Goal: Task Accomplishment & Management: Use online tool/utility

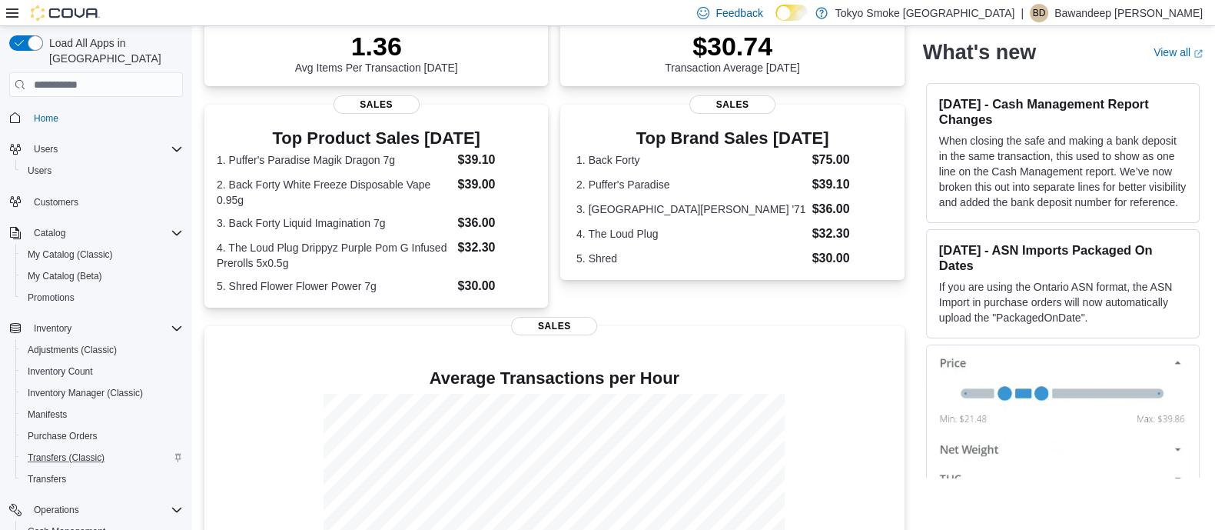
scroll to position [307, 0]
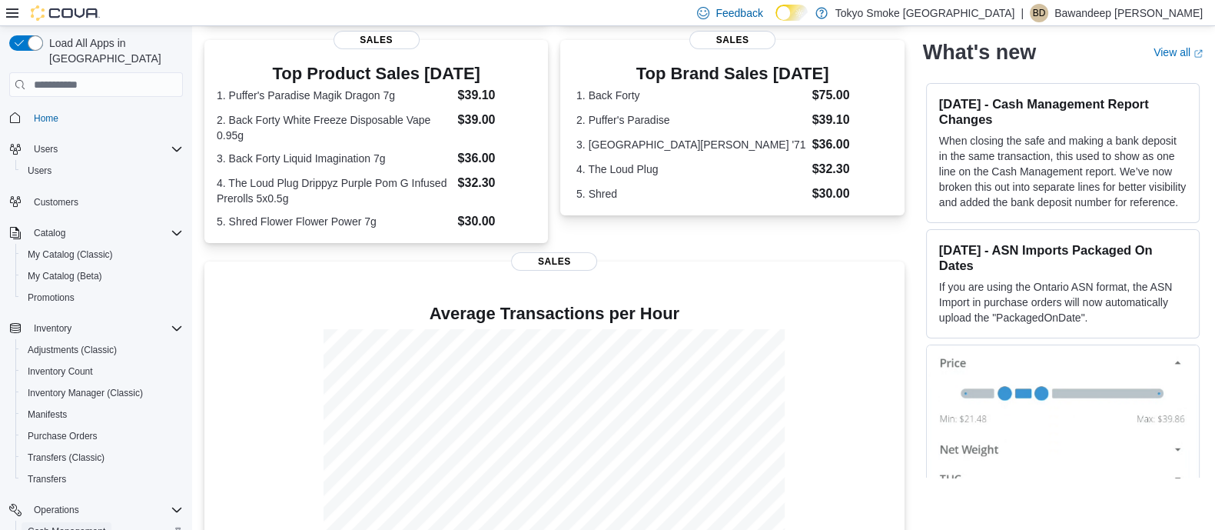
click at [95, 525] on span "Cash Management" at bounding box center [67, 531] width 78 height 12
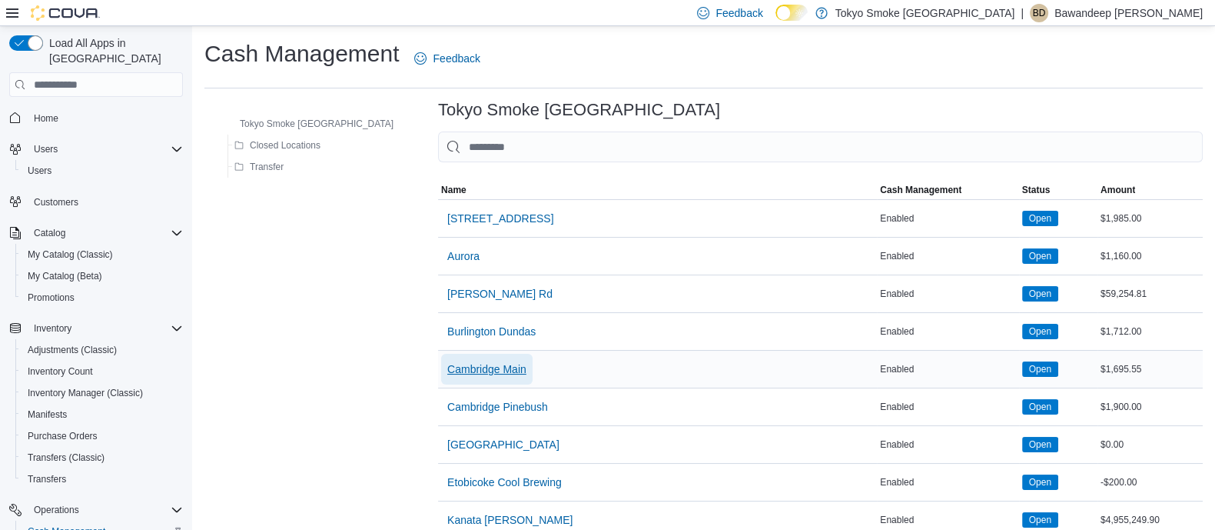
click at [447, 367] on span "Cambridge Main" at bounding box center [486, 368] width 79 height 15
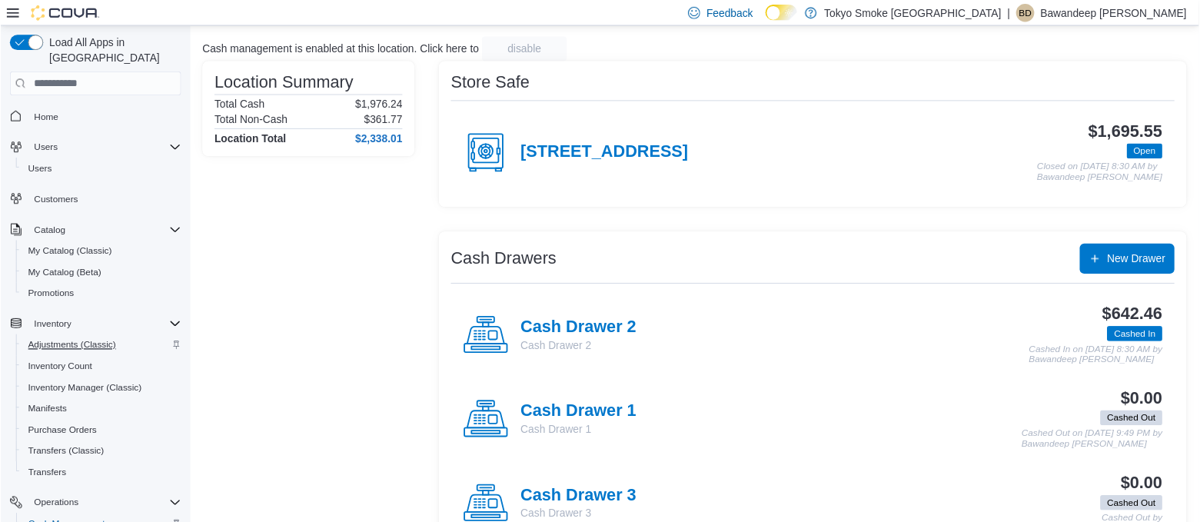
scroll to position [138, 0]
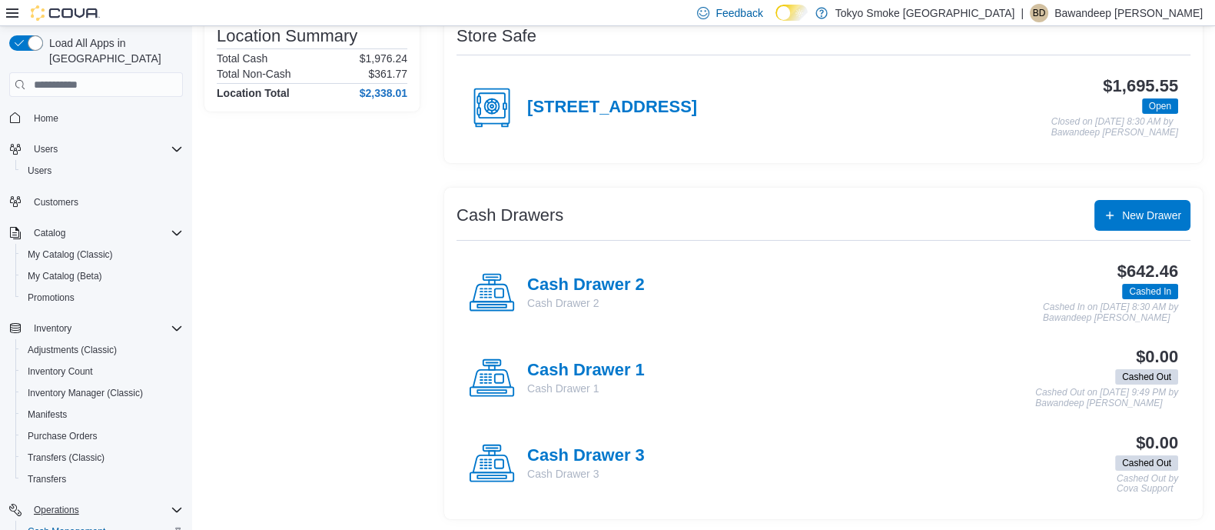
click at [105, 500] on div "Operations" at bounding box center [105, 509] width 155 height 18
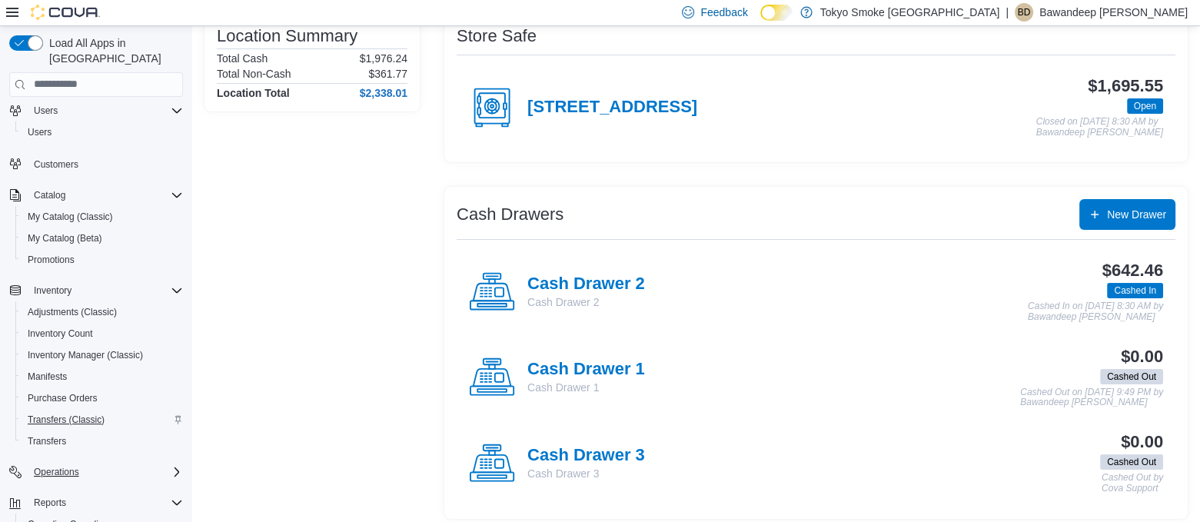
scroll to position [146, 0]
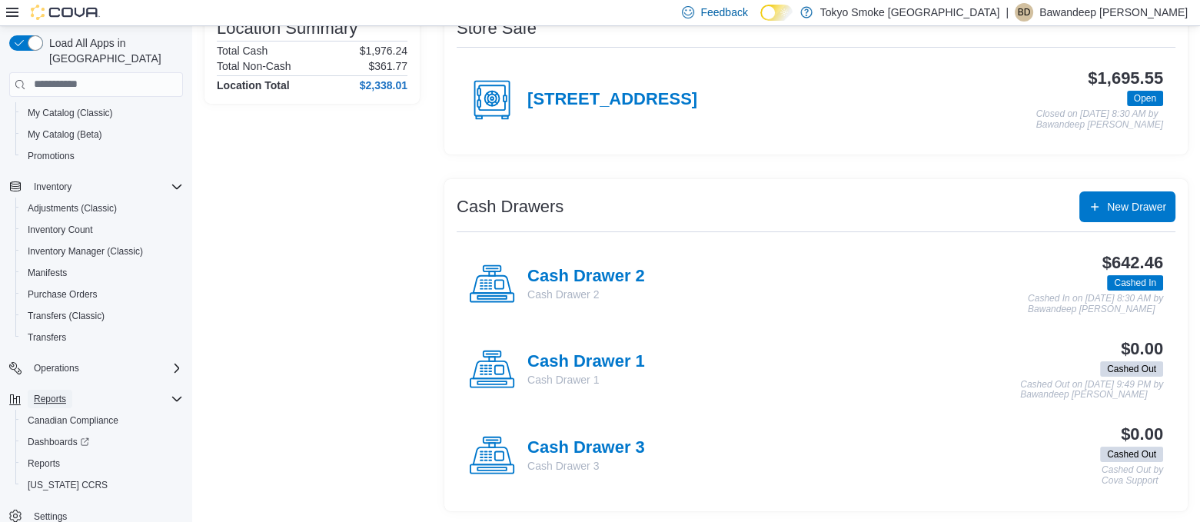
click at [69, 390] on button "Reports" at bounding box center [50, 399] width 45 height 18
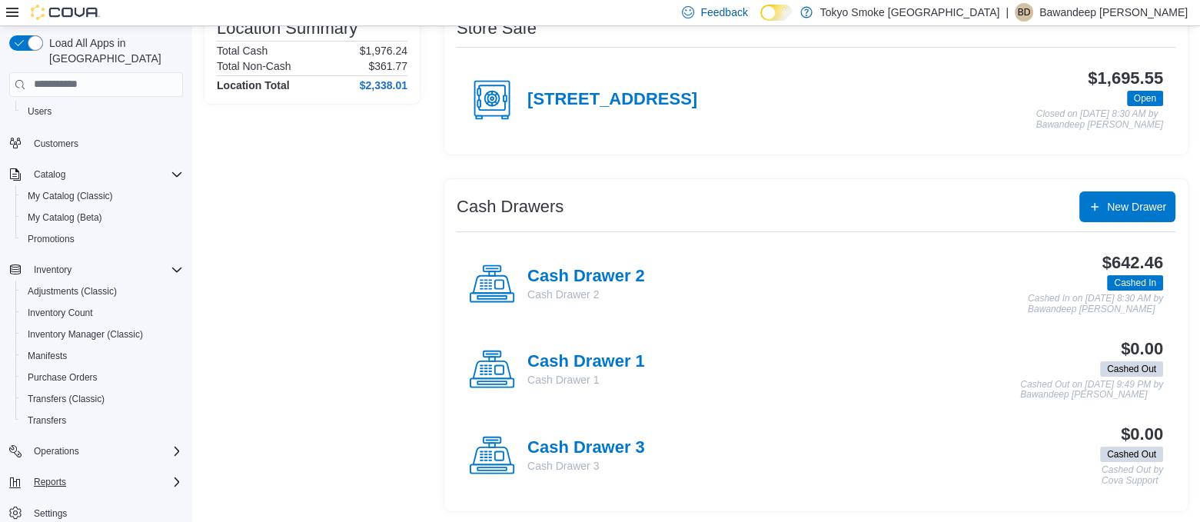
scroll to position [55, 0]
click at [161, 446] on div "Operations" at bounding box center [105, 455] width 155 height 18
click at [173, 498] on div "Reports" at bounding box center [105, 507] width 155 height 18
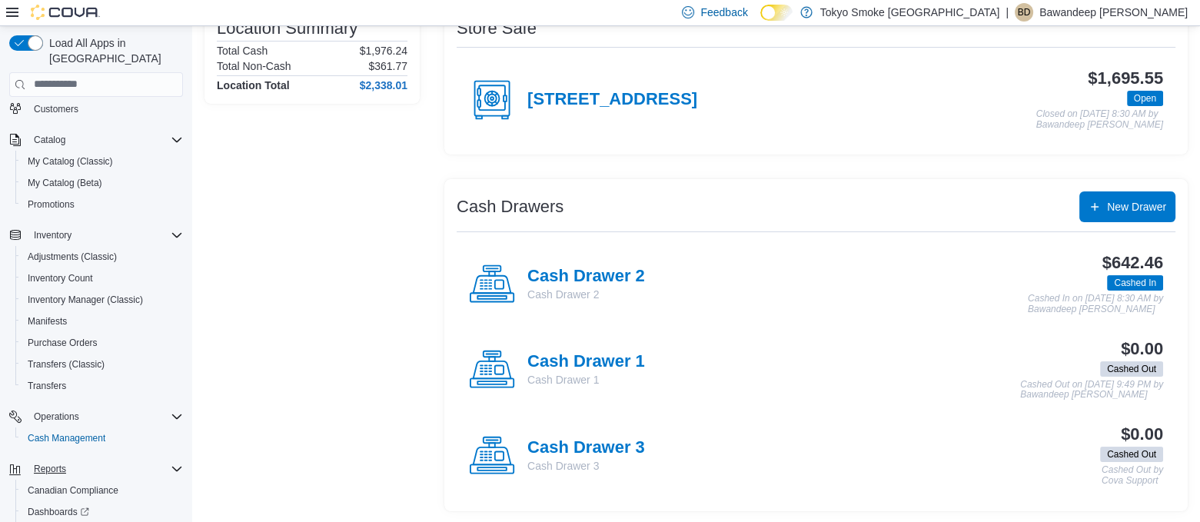
scroll to position [162, 0]
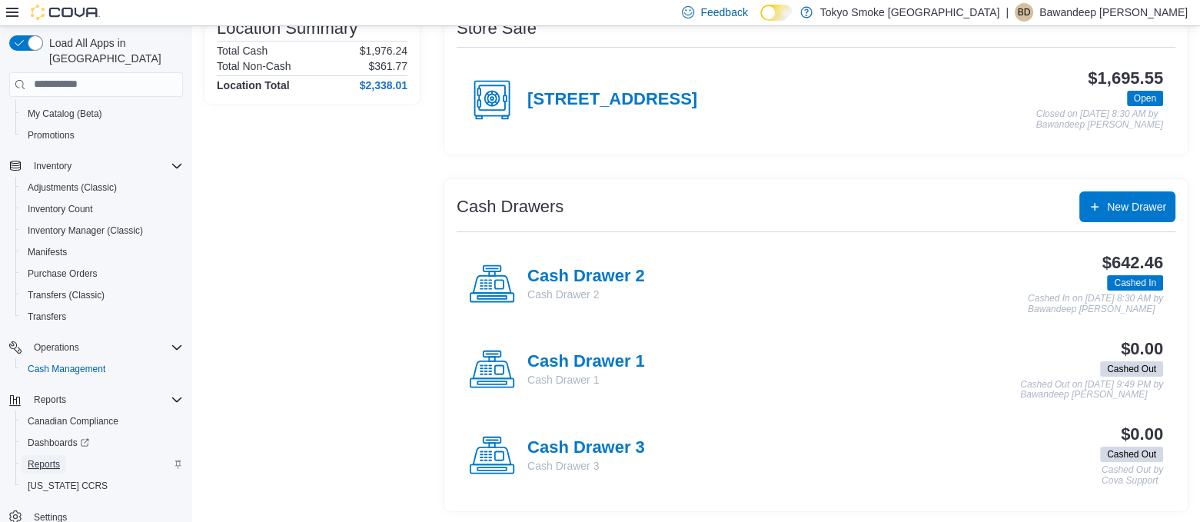
click at [58, 458] on span "Reports" at bounding box center [44, 464] width 32 height 12
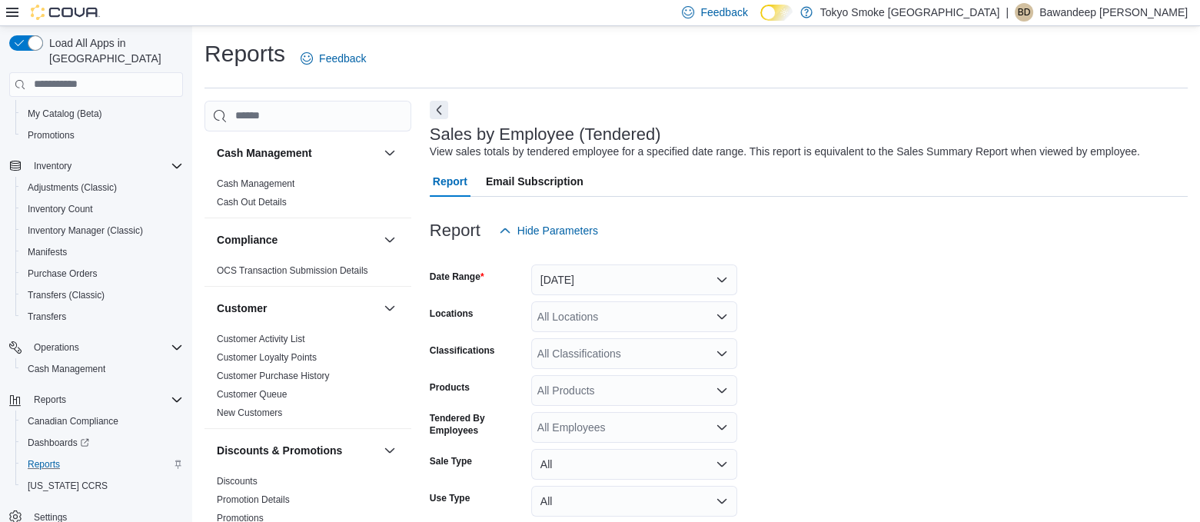
scroll to position [35, 0]
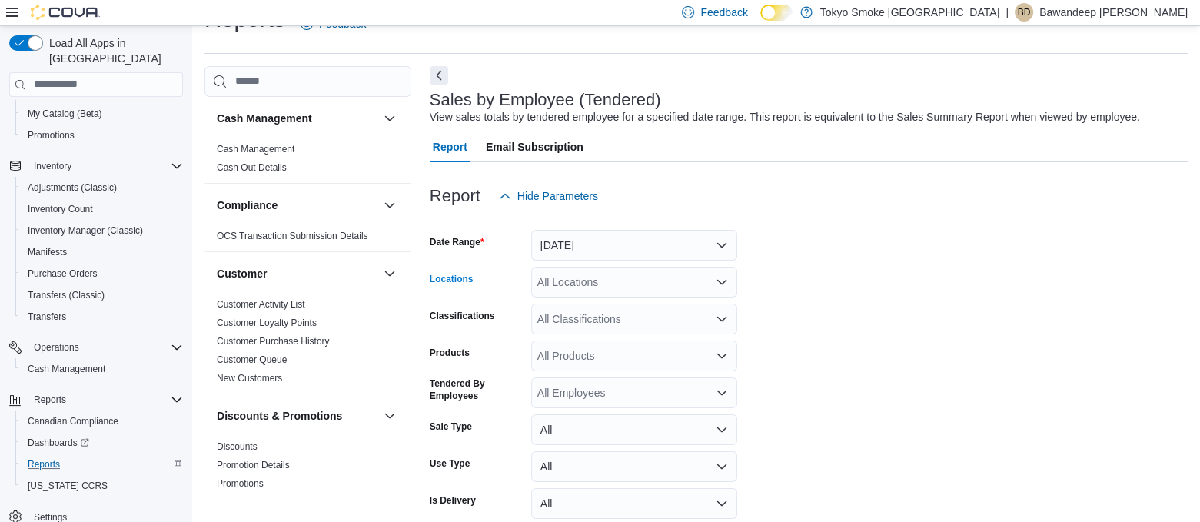
click at [627, 291] on div "All Locations" at bounding box center [634, 282] width 206 height 31
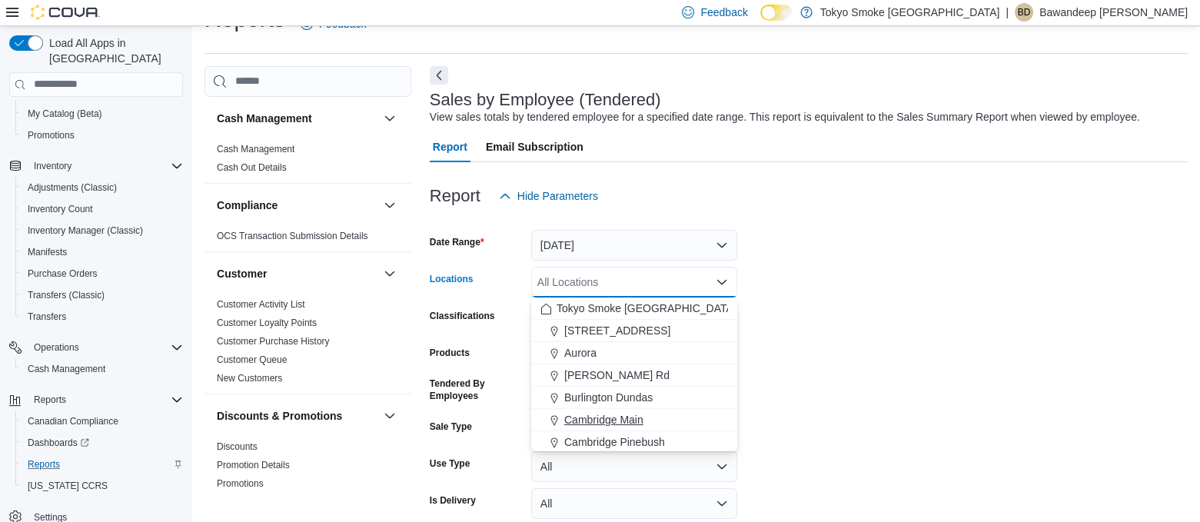
click at [626, 412] on span "Cambridge Main" at bounding box center [603, 419] width 79 height 15
click at [769, 188] on div "Report Hide Parameters" at bounding box center [809, 196] width 758 height 31
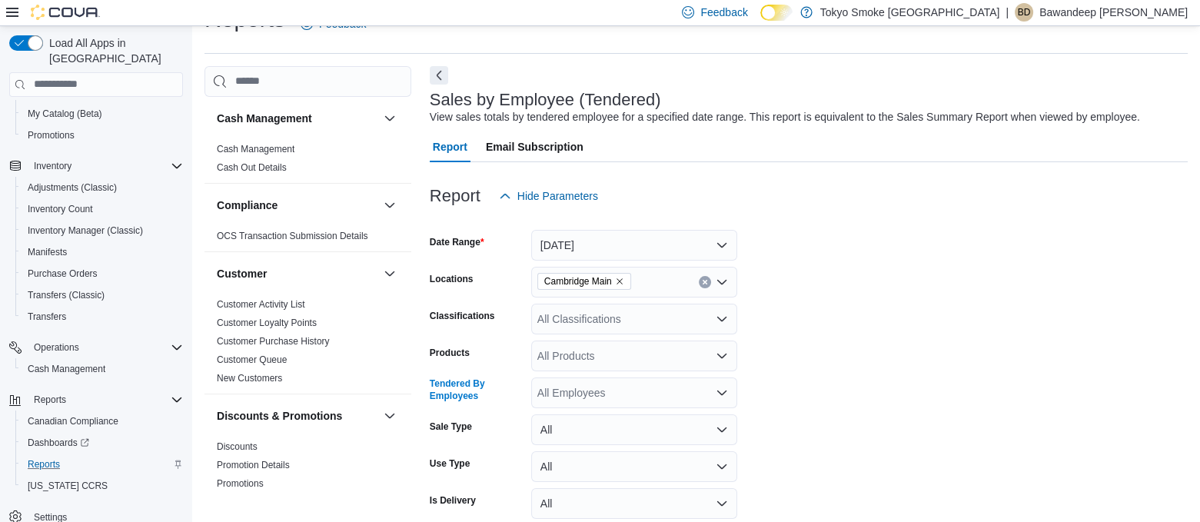
click at [669, 386] on div "All Employees" at bounding box center [634, 392] width 206 height 31
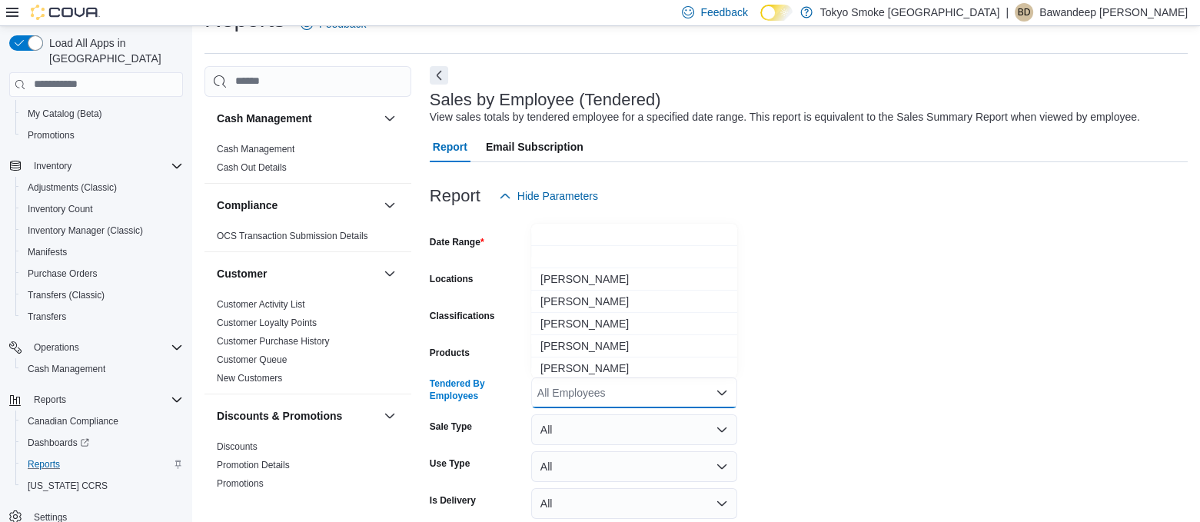
click at [716, 390] on icon "Close list of options" at bounding box center [722, 393] width 12 height 12
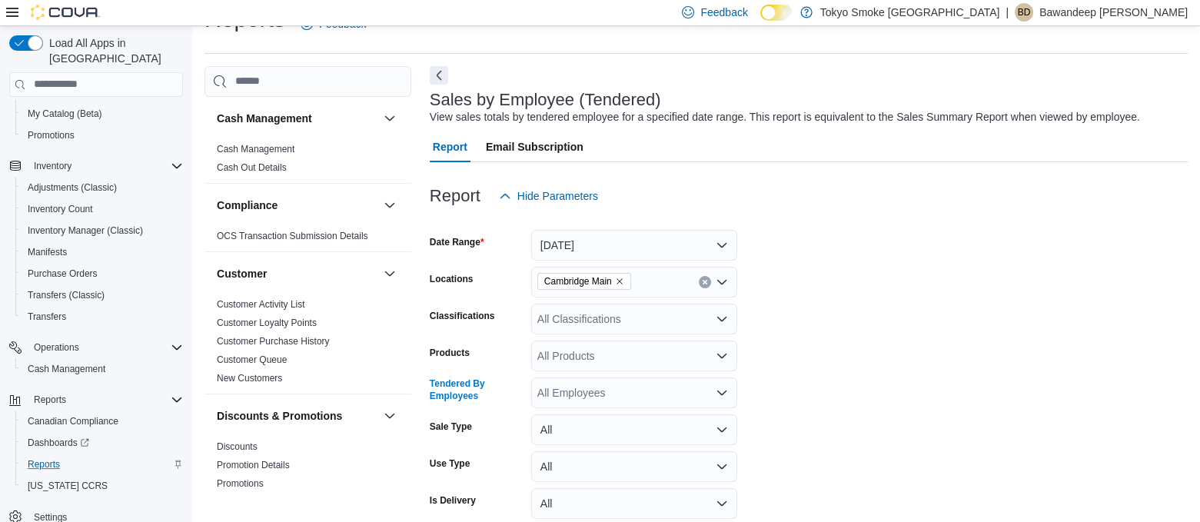
click at [716, 390] on icon "Open list of options" at bounding box center [722, 393] width 12 height 12
type input "*******"
click at [687, 366] on span "[PERSON_NAME]" at bounding box center [634, 364] width 188 height 15
click at [668, 178] on div at bounding box center [809, 171] width 758 height 18
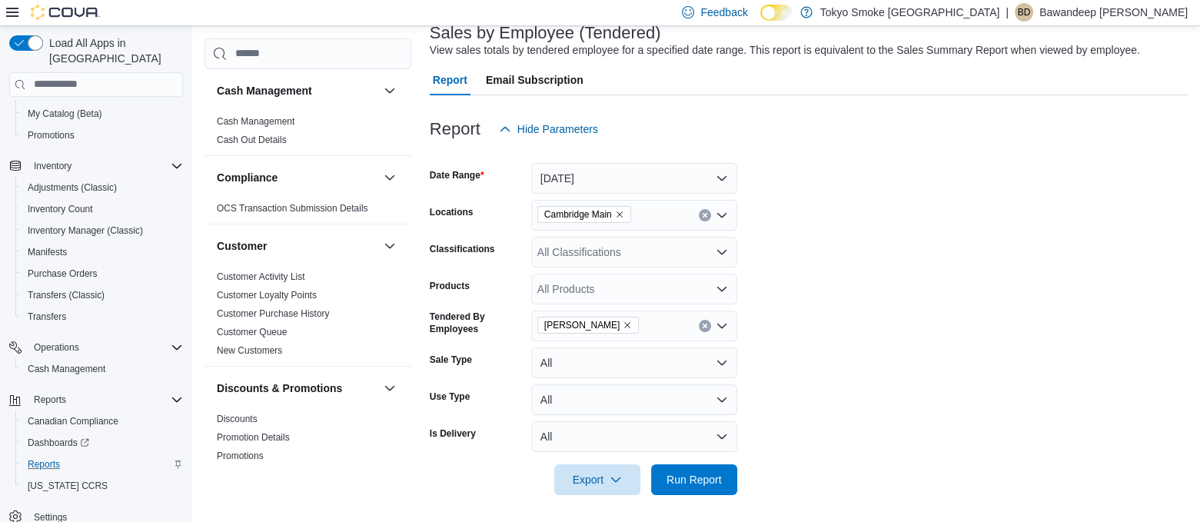
scroll to position [105, 0]
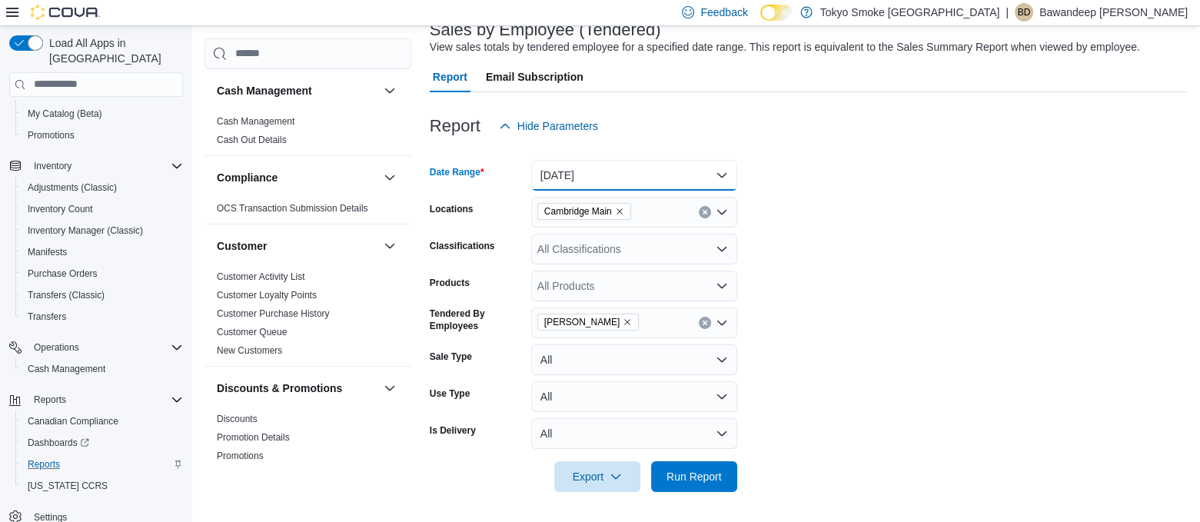
click at [679, 188] on button "[DATE]" at bounding box center [634, 175] width 206 height 31
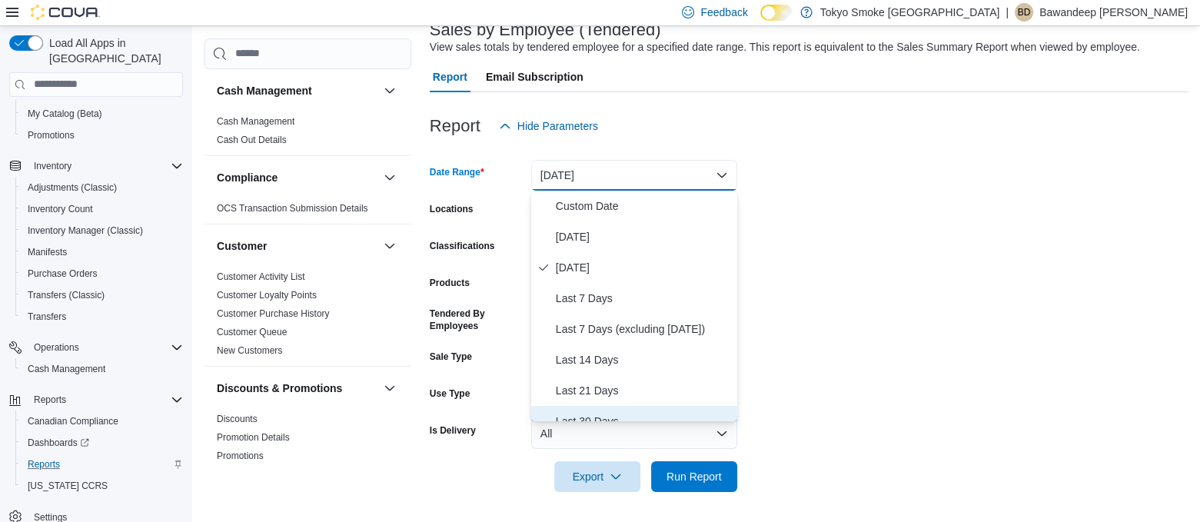
click at [587, 412] on span "Last 30 Days" at bounding box center [643, 421] width 175 height 18
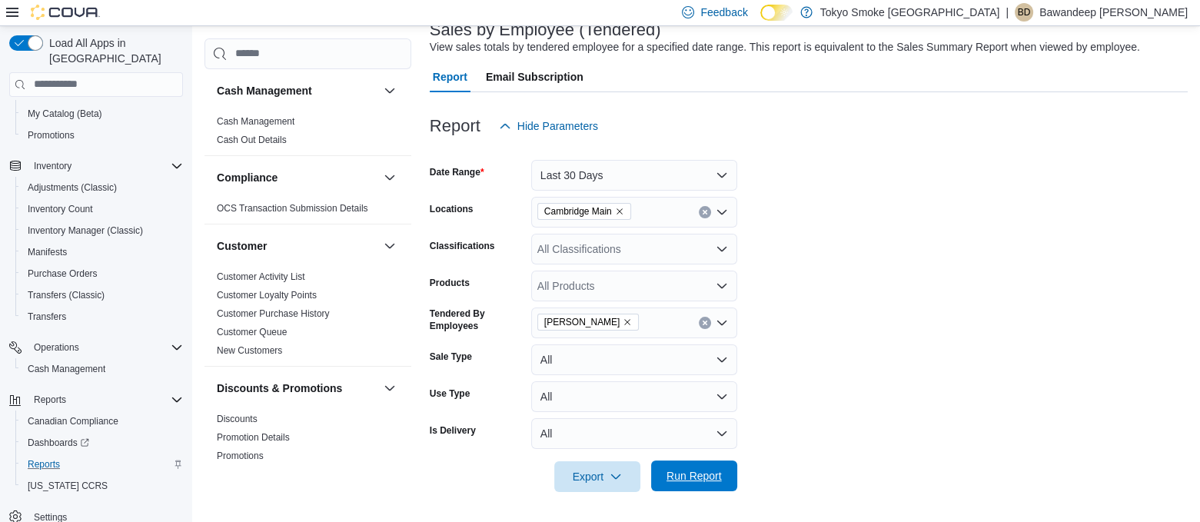
click at [679, 481] on span "Run Report" at bounding box center [693, 475] width 55 height 15
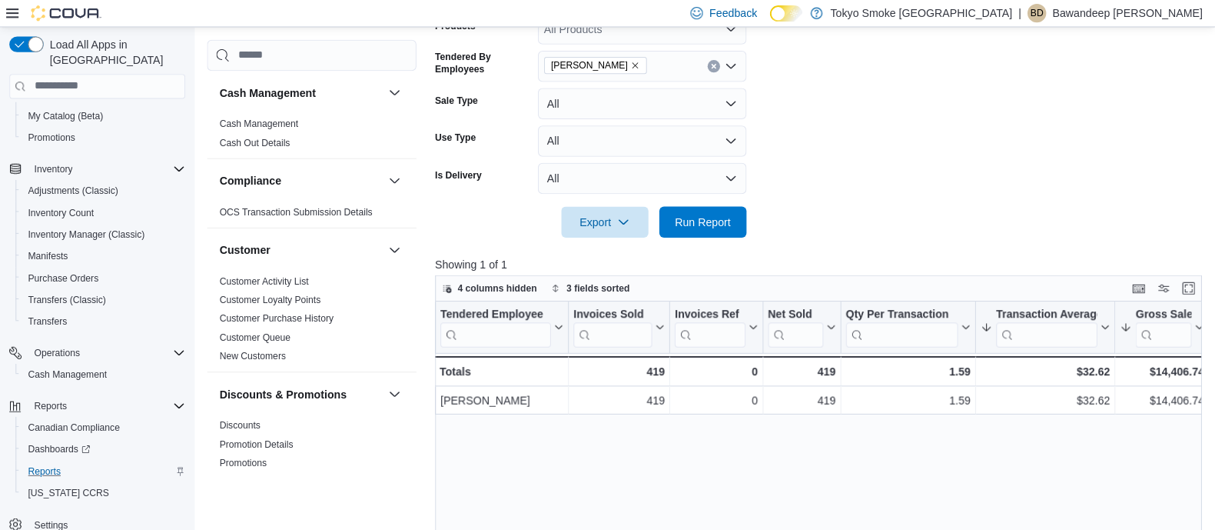
scroll to position [364, 0]
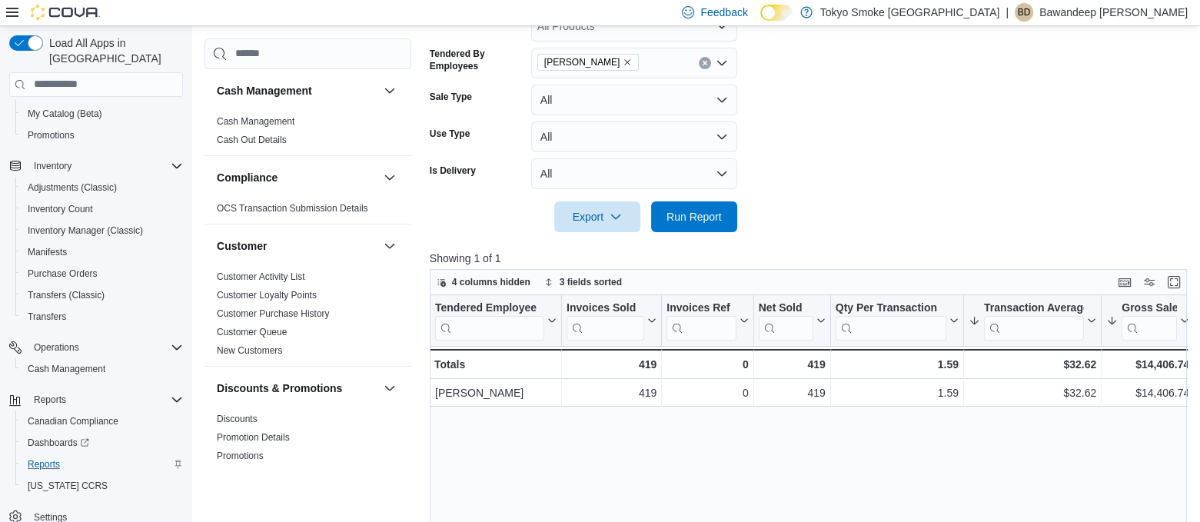
click at [1015, 483] on div "Tendered Employee Click to view column header actions Invoices Sold Click to vi…" at bounding box center [812, 491] width 765 height 392
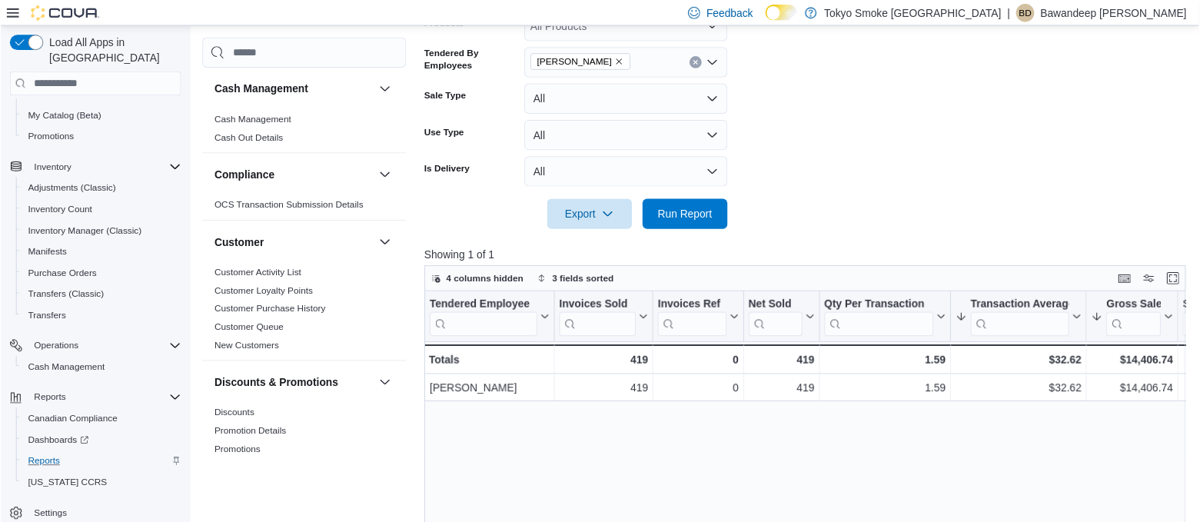
scroll to position [155, 0]
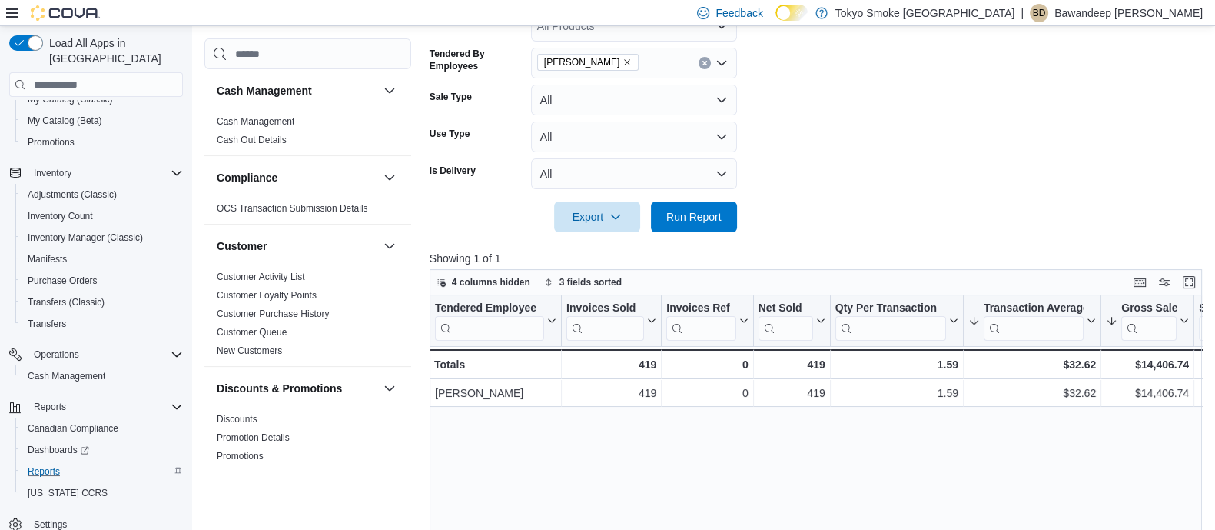
click at [1007, 470] on div "Tendered Employee Click to view column header actions Invoices Sold Click to vi…" at bounding box center [820, 494] width 780 height 398
click at [1176, 446] on div "Tendered Employee Click to view column header actions Invoices Sold Click to vi…" at bounding box center [820, 494] width 780 height 398
click at [1095, 460] on div "Tendered Employee Click to view column header actions Invoices Sold Click to vi…" at bounding box center [820, 494] width 780 height 398
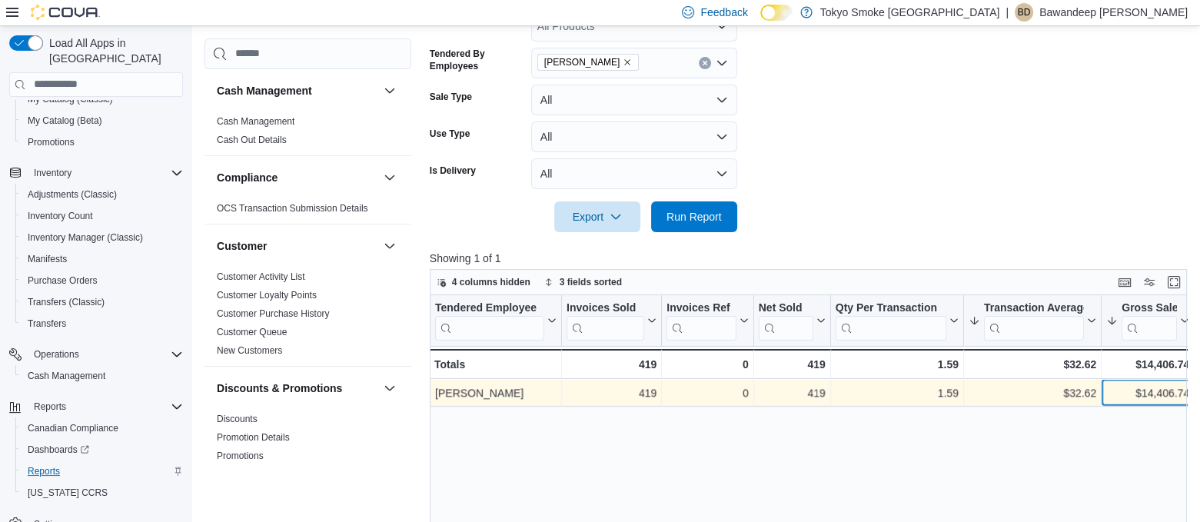
click at [1157, 390] on div "$14,406.74" at bounding box center [1147, 393] width 83 height 18
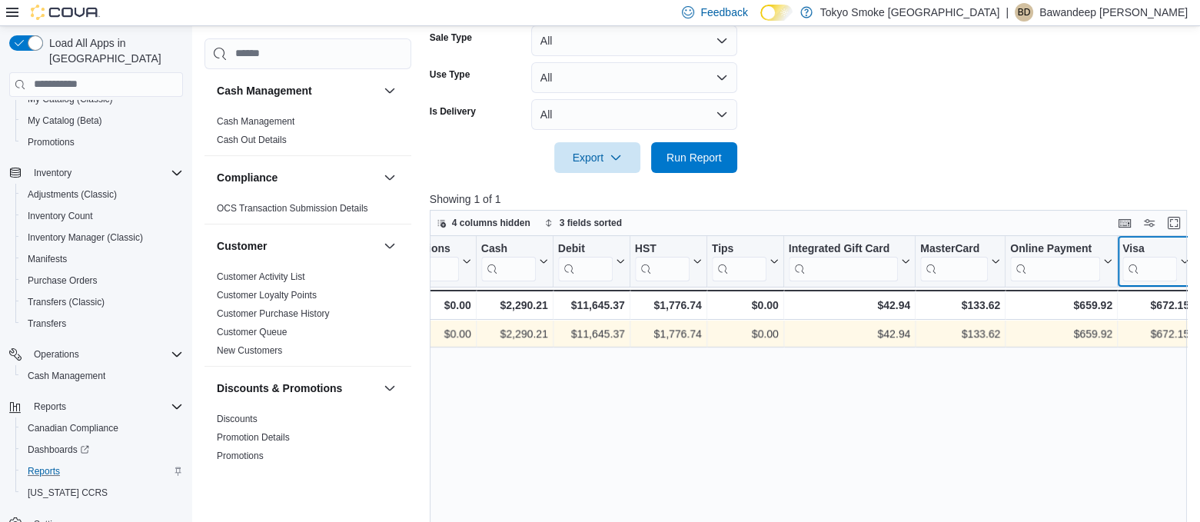
scroll to position [0, 0]
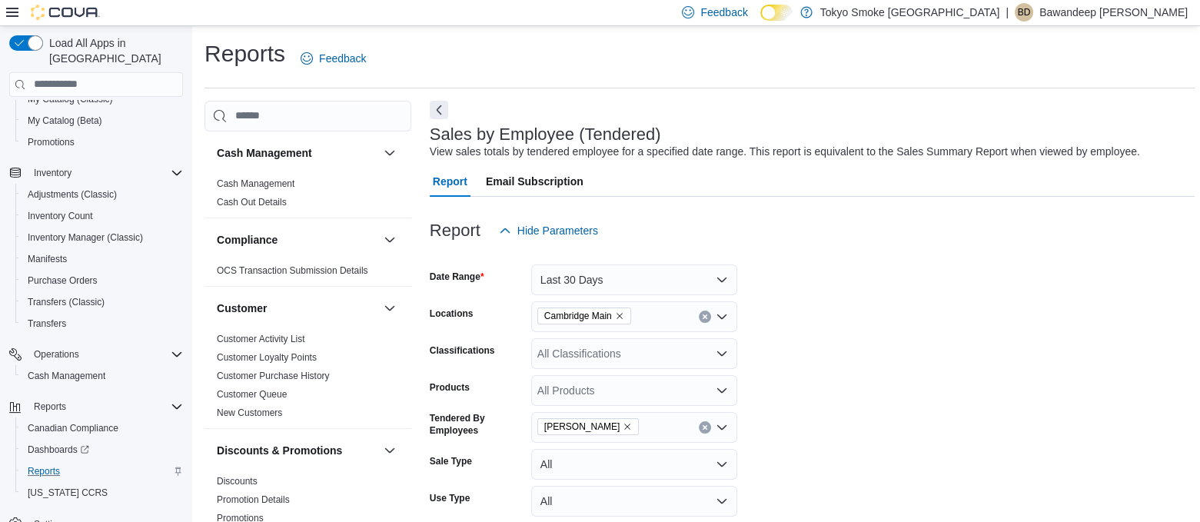
click at [191, 104] on div "Load All Apps in New Hub Home Users Users Customers Catalog My Catalog (Classic…" at bounding box center [96, 287] width 192 height 522
click at [174, 167] on icon "Complex example" at bounding box center [177, 173] width 12 height 12
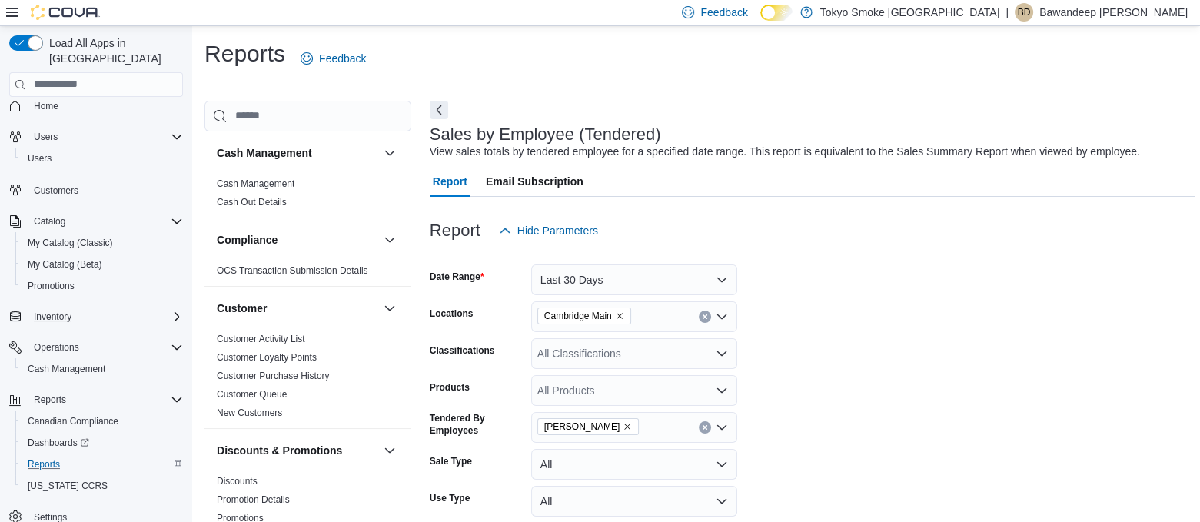
click at [125, 96] on span "Home" at bounding box center [105, 105] width 155 height 19
